Goal: Find contact information: Find contact information

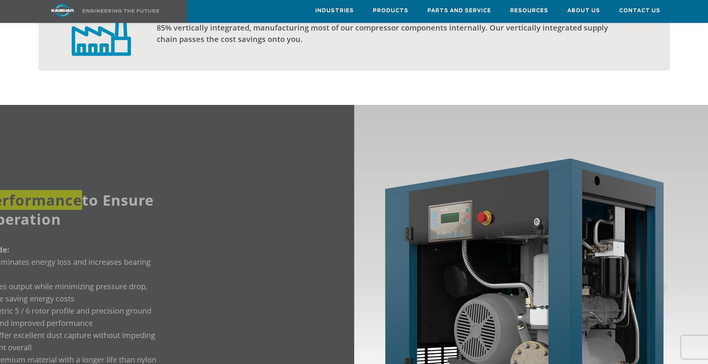
scroll to position [801, 0]
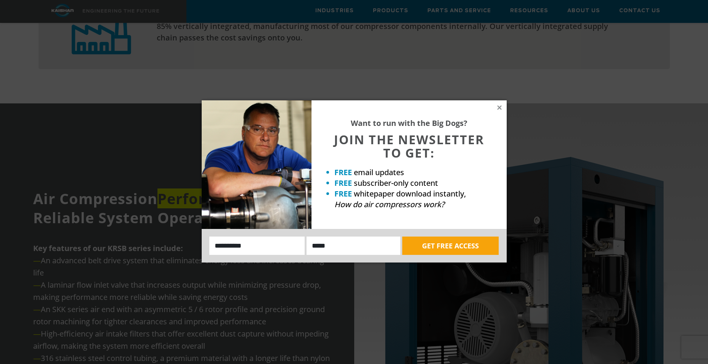
click at [495, 106] on div "Want to run with the Big Dogs? JOIN THE NEWSLETTER TO GET: FREE email updates F…" at bounding box center [409, 164] width 195 height 129
click at [499, 110] on icon at bounding box center [499, 107] width 7 height 7
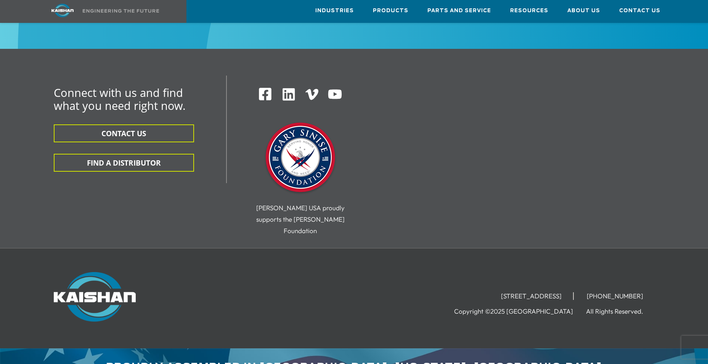
scroll to position [2370, 0]
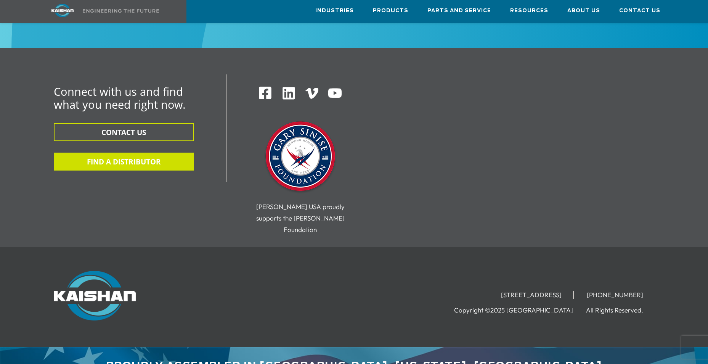
click at [146, 153] on button "FIND A DISTRIBUTOR" at bounding box center [124, 162] width 140 height 18
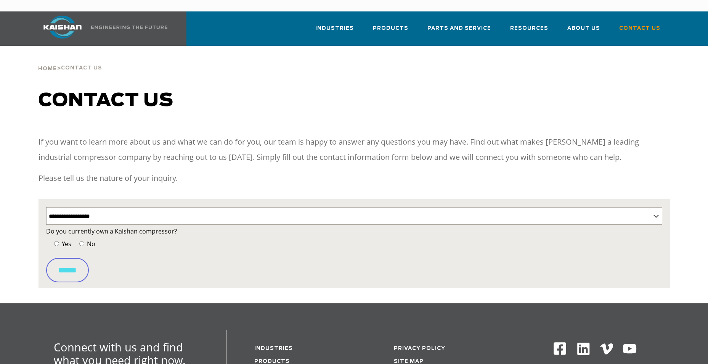
select select "**********"
click at [63, 240] on span "Yes" at bounding box center [65, 244] width 11 height 8
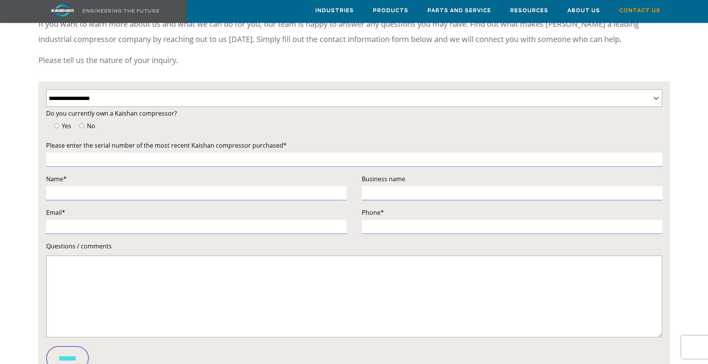
scroll to position [114, 0]
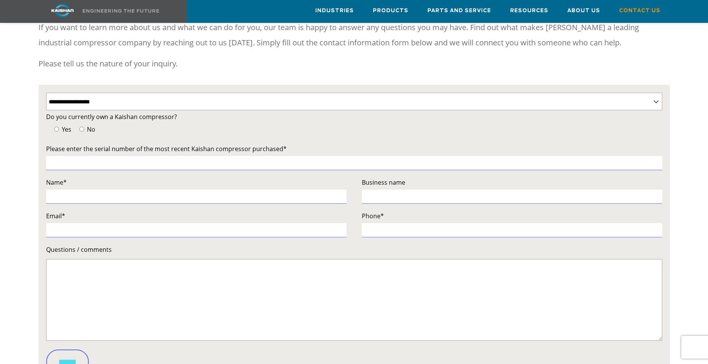
click at [85, 124] on label "No" at bounding box center [86, 129] width 18 height 11
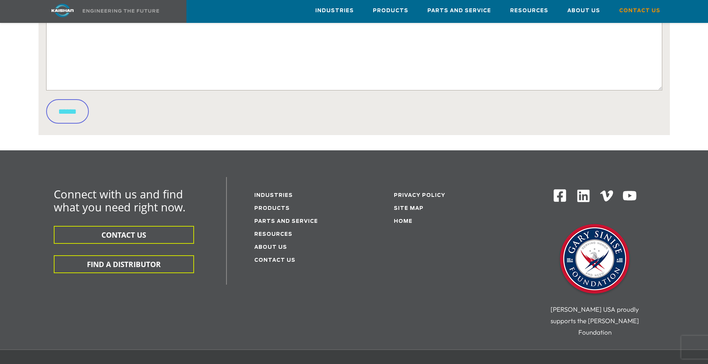
scroll to position [420, 0]
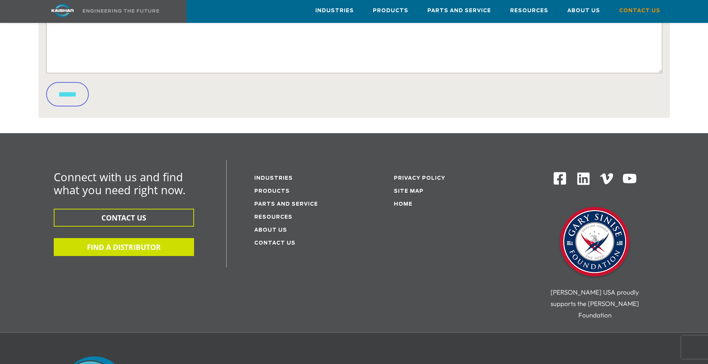
click at [133, 240] on button "FIND A DISTRIBUTOR" at bounding box center [124, 247] width 140 height 18
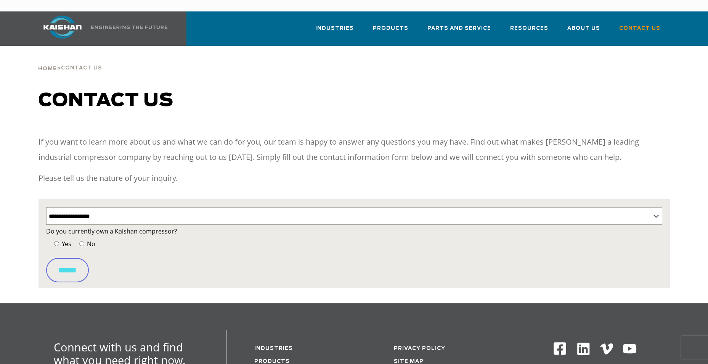
select select "**********"
click at [64, 240] on span "Yes" at bounding box center [65, 244] width 11 height 8
